Goal: Transaction & Acquisition: Subscribe to service/newsletter

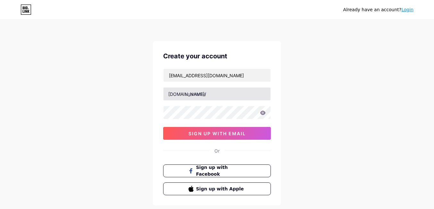
type input "[EMAIL_ADDRESS][DOMAIN_NAME]"
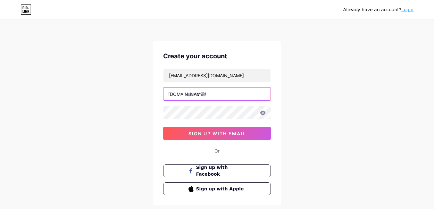
click at [203, 92] on input "text" at bounding box center [216, 93] width 107 height 13
click at [265, 113] on icon at bounding box center [262, 113] width 5 height 4
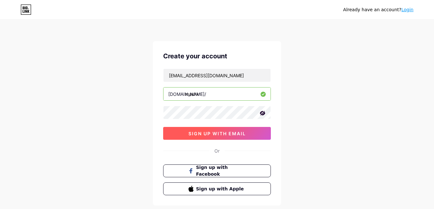
click at [232, 137] on button "sign up with email" at bounding box center [217, 133] width 108 height 13
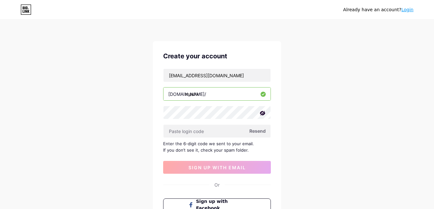
click at [212, 95] on input "mashk" at bounding box center [216, 93] width 107 height 13
type input "maskh"
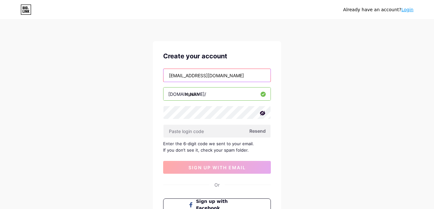
click at [182, 76] on input "mashkcontact@gmail.com" at bounding box center [216, 75] width 107 height 13
type input "[EMAIL_ADDRESS][DOMAIN_NAME]"
click at [235, 76] on input "[EMAIL_ADDRESS][DOMAIN_NAME]" at bounding box center [216, 75] width 107 height 13
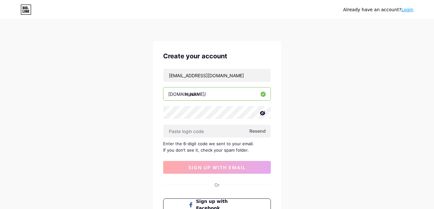
click at [260, 131] on span "Resend" at bounding box center [257, 131] width 16 height 7
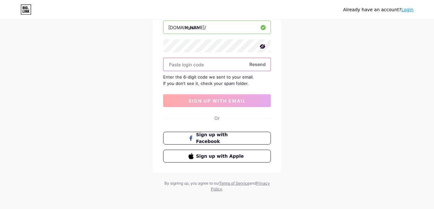
scroll to position [70, 0]
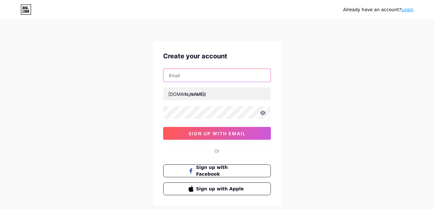
click at [193, 77] on input "text" at bounding box center [216, 75] width 107 height 13
type input "M"
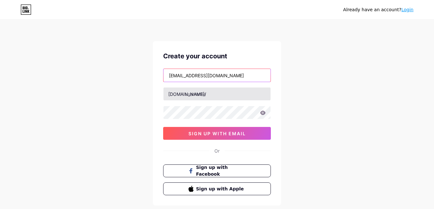
type input "[EMAIL_ADDRESS][DOMAIN_NAME]"
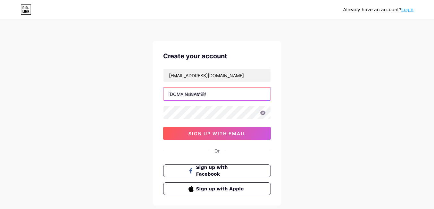
click at [205, 92] on input "text" at bounding box center [216, 93] width 107 height 13
type input "maskh"
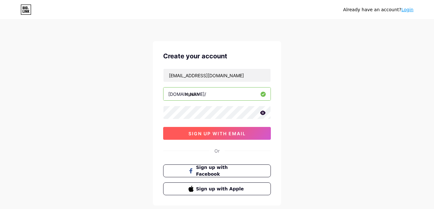
click at [234, 136] on span "sign up with email" at bounding box center [216, 133] width 57 height 5
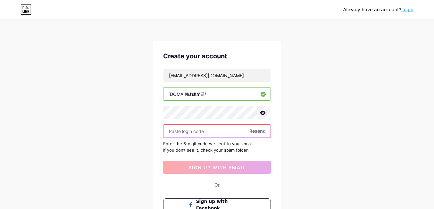
paste input "970934"
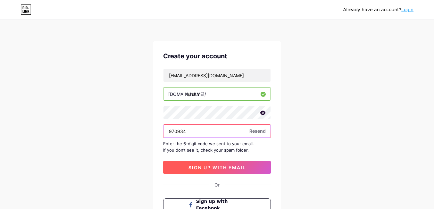
type input "970934"
click at [199, 171] on button "sign up with email" at bounding box center [217, 167] width 108 height 13
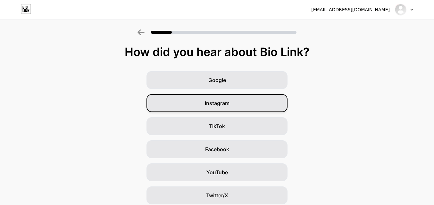
click at [228, 104] on span "Instagram" at bounding box center [217, 103] width 25 height 8
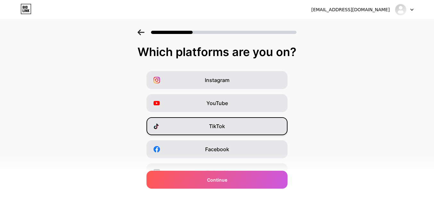
click at [234, 126] on div "TikTok" at bounding box center [216, 126] width 141 height 18
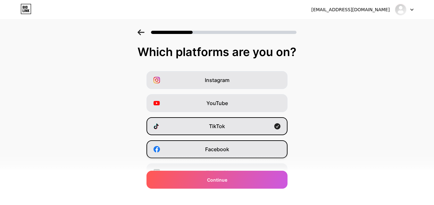
click at [234, 146] on div "Facebook" at bounding box center [216, 149] width 141 height 18
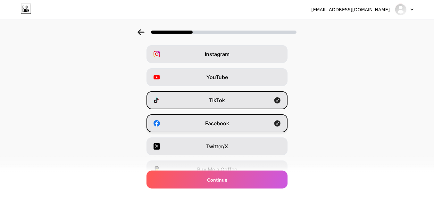
scroll to position [37, 0]
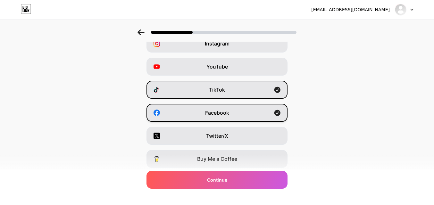
click at [241, 112] on div "Facebook" at bounding box center [216, 113] width 141 height 18
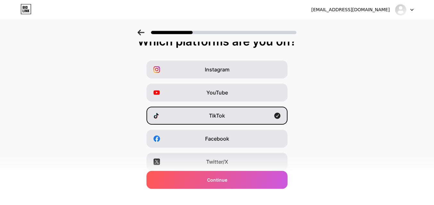
scroll to position [0, 0]
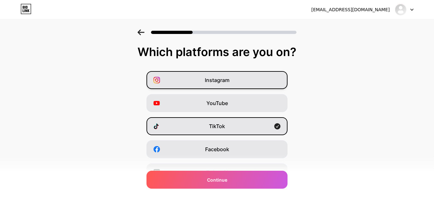
click at [261, 82] on div "Instagram" at bounding box center [216, 80] width 141 height 18
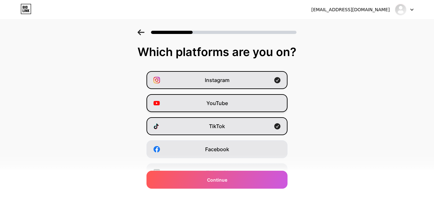
click at [257, 102] on div "YouTube" at bounding box center [216, 103] width 141 height 18
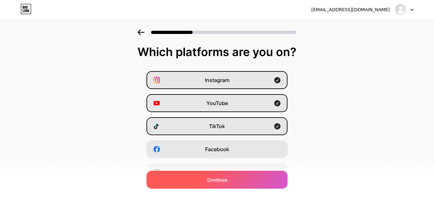
click at [241, 178] on div "Continue" at bounding box center [216, 180] width 141 height 18
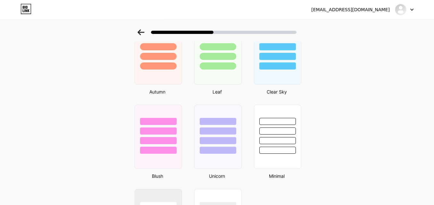
scroll to position [229, 0]
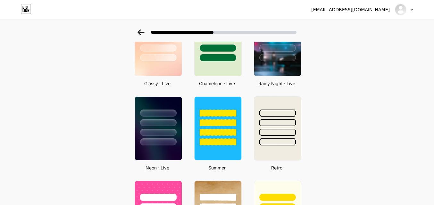
click at [144, 36] on div at bounding box center [217, 30] width 434 height 22
click at [144, 30] on icon at bounding box center [140, 32] width 7 height 6
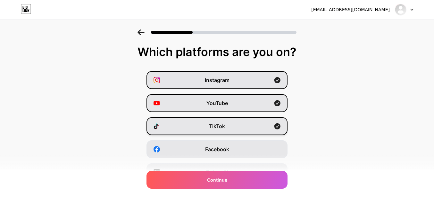
scroll to position [103, 0]
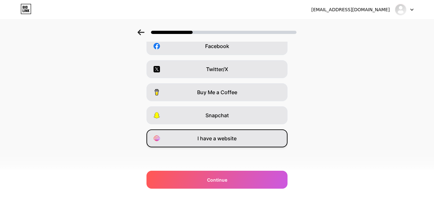
click at [215, 145] on div "I have a website" at bounding box center [216, 138] width 141 height 18
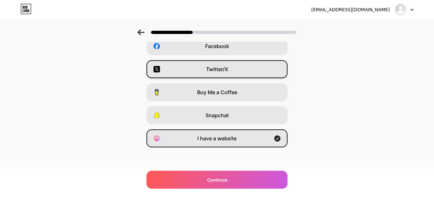
click at [236, 75] on div "Twitter/X" at bounding box center [216, 69] width 141 height 18
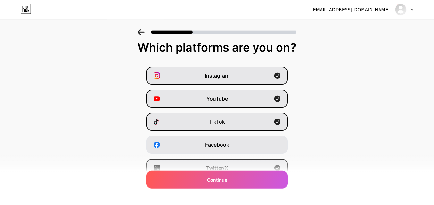
scroll to position [0, 0]
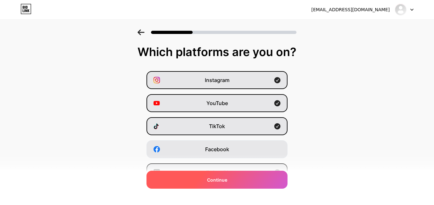
click at [222, 182] on span "Continue" at bounding box center [217, 180] width 20 height 7
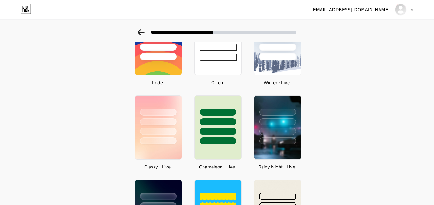
scroll to position [183, 0]
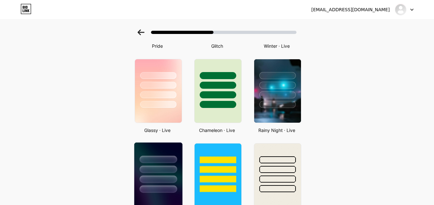
click at [158, 163] on div at bounding box center [158, 168] width 48 height 50
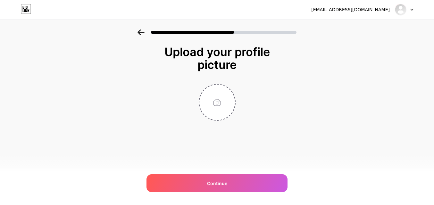
scroll to position [0, 0]
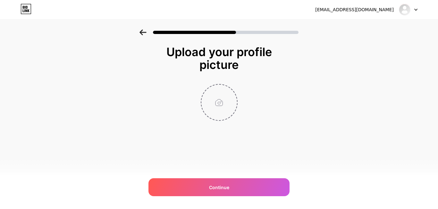
click at [217, 110] on input "file" at bounding box center [219, 103] width 36 height 36
click at [224, 99] on input "file" at bounding box center [219, 103] width 36 height 36
type input "C:\fakepath\perrito.jpeg"
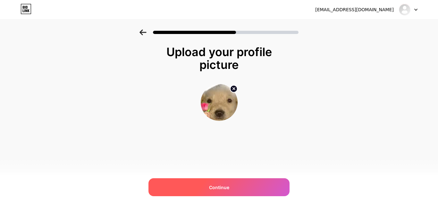
click at [228, 185] on span "Continue" at bounding box center [219, 187] width 20 height 7
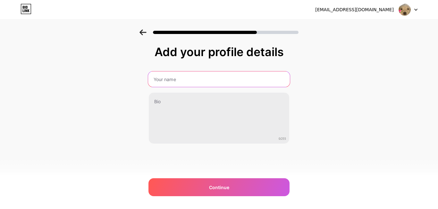
click at [180, 82] on input "text" at bounding box center [219, 78] width 142 height 15
type input "Maskh"
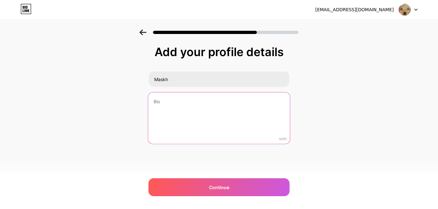
click at [172, 97] on textarea at bounding box center [219, 118] width 142 height 52
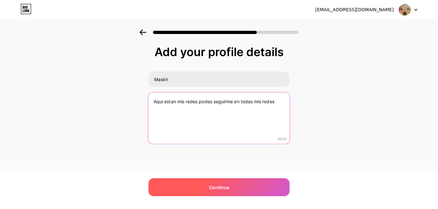
type textarea "Aqui estan mis redes podes seguirme en todas mis redes"
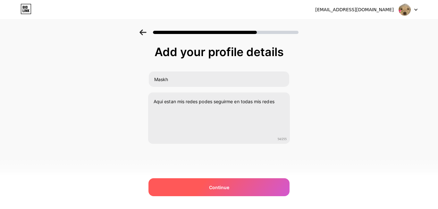
click at [206, 190] on div "Continue" at bounding box center [218, 187] width 141 height 18
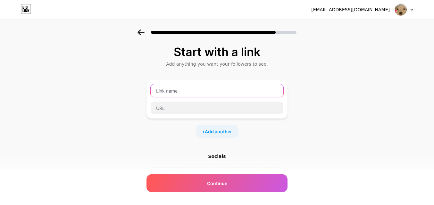
click at [195, 89] on input "text" at bounding box center [217, 90] width 133 height 13
click at [220, 94] on input "text" at bounding box center [217, 90] width 133 height 13
type input "E"
type input "Discord"
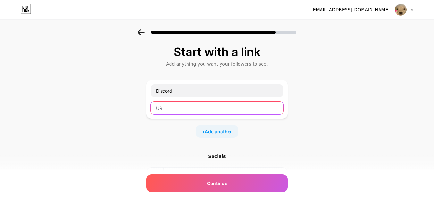
click at [196, 105] on input "text" at bounding box center [217, 108] width 133 height 13
paste input "[URL][DOMAIN_NAME]"
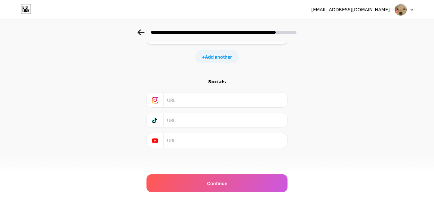
scroll to position [75, 0]
type input "[URL][DOMAIN_NAME]"
click at [213, 98] on input "text" at bounding box center [225, 99] width 116 height 14
paste input "[URL][DOMAIN_NAME]"
type input "[URL][DOMAIN_NAME]"
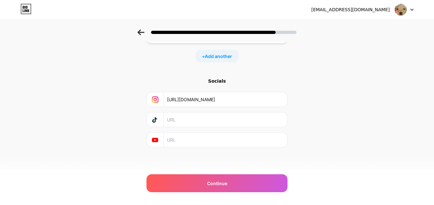
scroll to position [0, 25]
click at [230, 97] on input "[URL][DOMAIN_NAME]" at bounding box center [225, 99] width 116 height 14
click at [184, 139] on input "text" at bounding box center [225, 140] width 116 height 14
paste input "[URL][DOMAIN_NAME]"
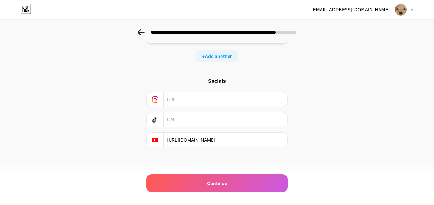
scroll to position [0, 25]
type input "[URL][DOMAIN_NAME]"
click at [201, 99] on input "text" at bounding box center [225, 99] width 116 height 14
paste input "[URL][DOMAIN_NAME]"
type input "[URL][DOMAIN_NAME]"
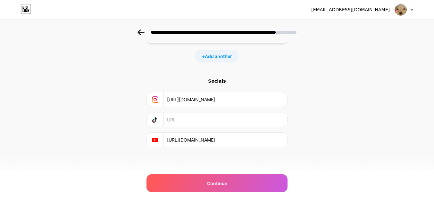
scroll to position [38, 0]
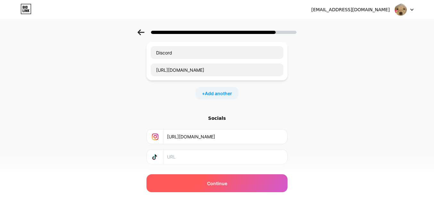
click at [169, 188] on div "Continue" at bounding box center [216, 183] width 141 height 18
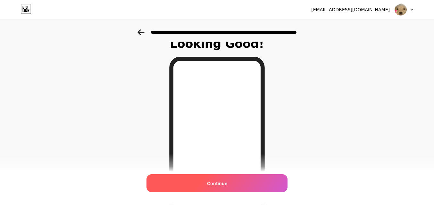
scroll to position [7, 0]
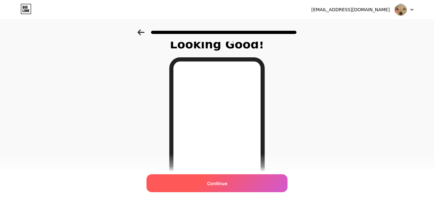
click at [177, 181] on div "Continue" at bounding box center [216, 183] width 141 height 18
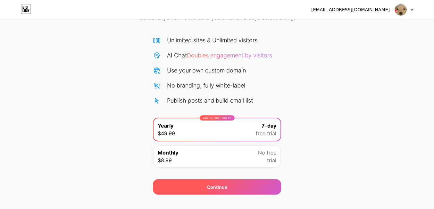
scroll to position [49, 0]
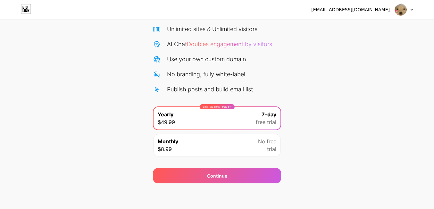
click at [176, 150] on div "Monthly $8.99" at bounding box center [168, 144] width 21 height 15
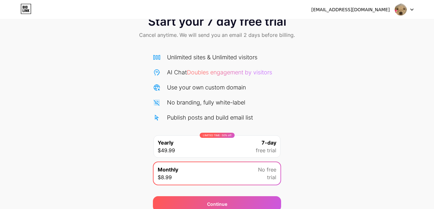
scroll to position [0, 0]
